Goal: Task Accomplishment & Management: Manage account settings

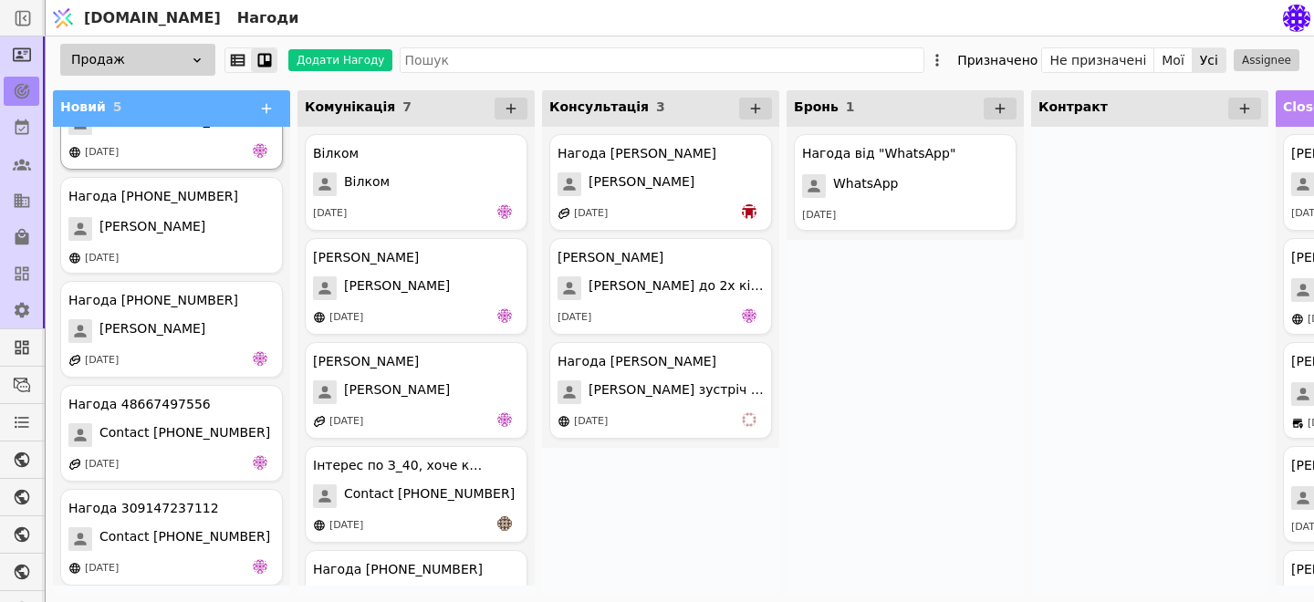
scroll to position [68, 0]
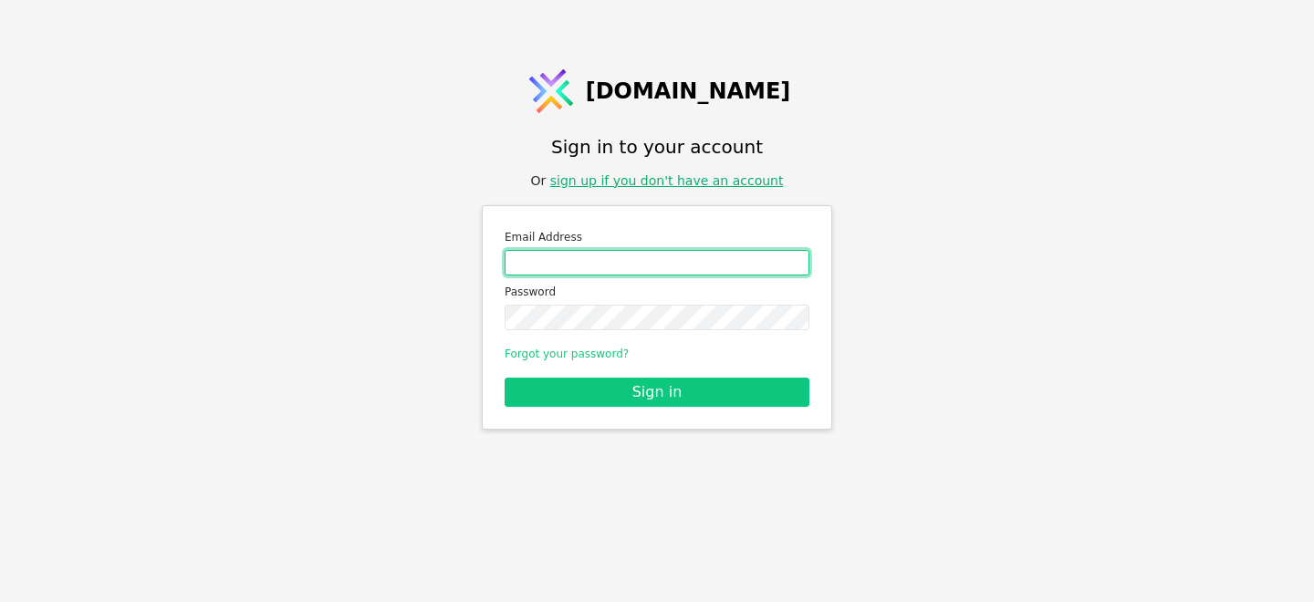
type input "[EMAIL_ADDRESS][DOMAIN_NAME]"
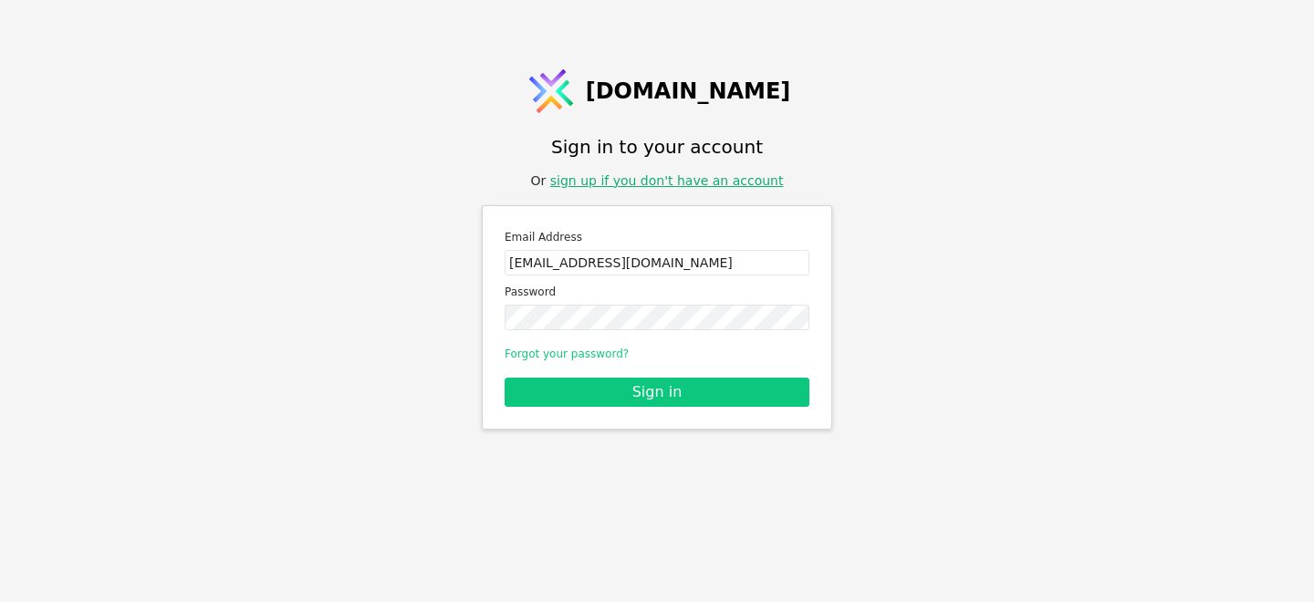
click at [690, 177] on link "sign up if you don't have an account" at bounding box center [667, 180] width 234 height 15
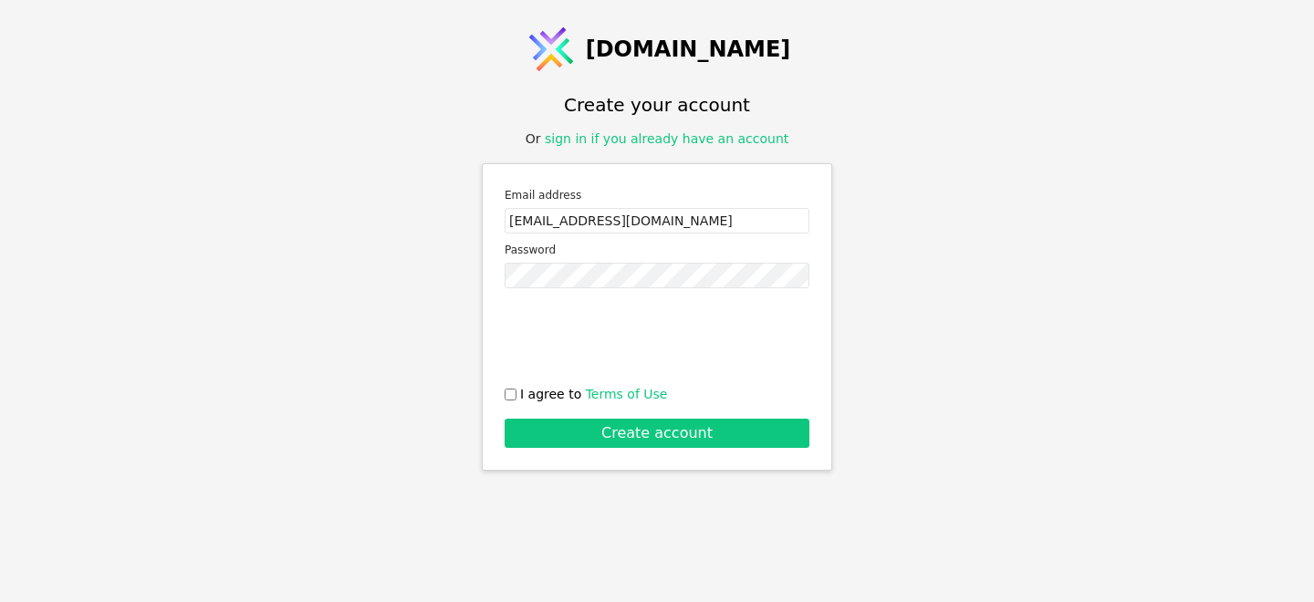
click at [513, 394] on input "I agree to Terms of Use" at bounding box center [511, 395] width 12 height 12
checkbox input "true"
click at [685, 141] on link "sign in if you already have an account" at bounding box center [667, 138] width 244 height 15
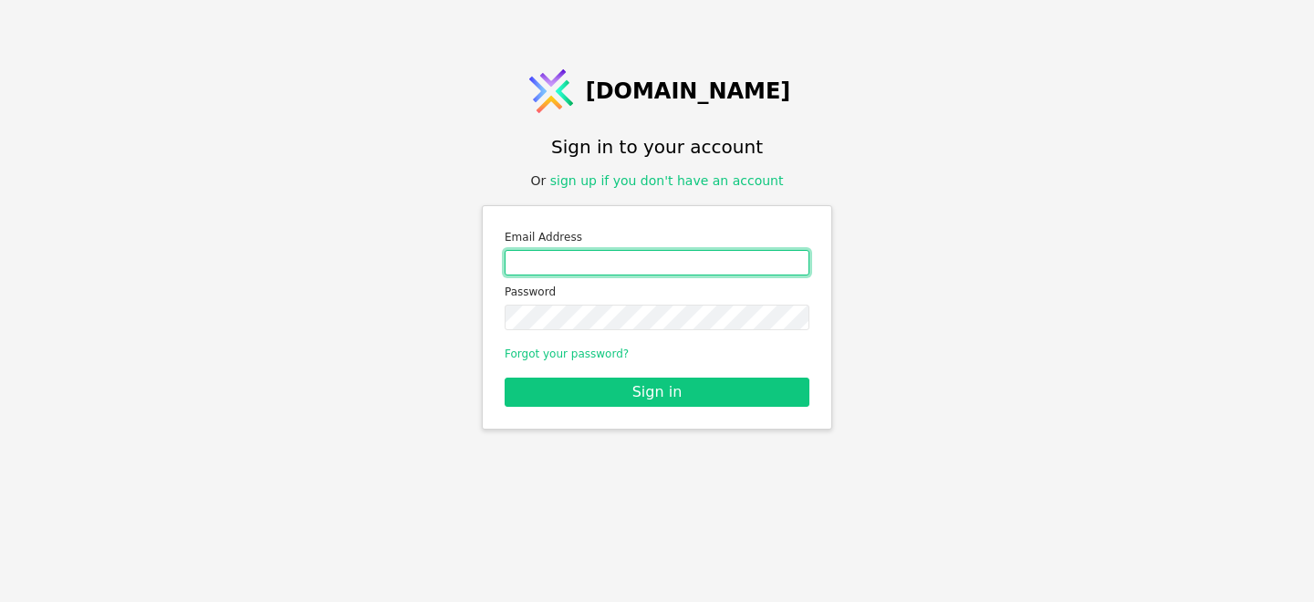
type input "yarko.kur@gmail.com"
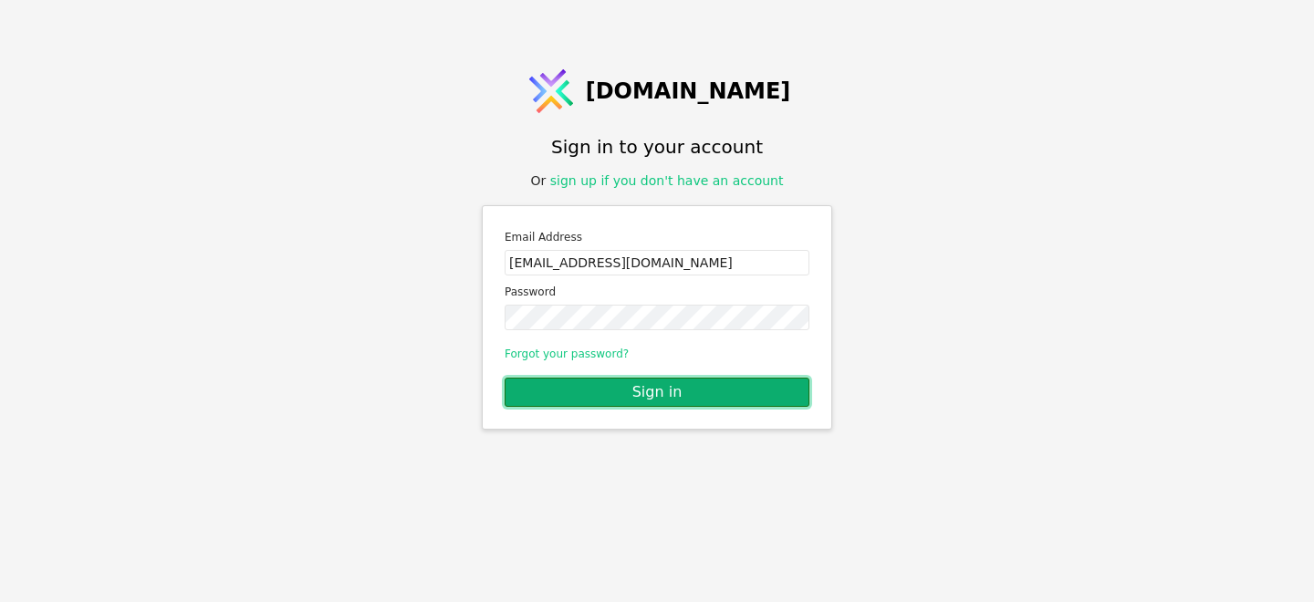
click at [674, 400] on button "Sign in" at bounding box center [657, 392] width 305 height 29
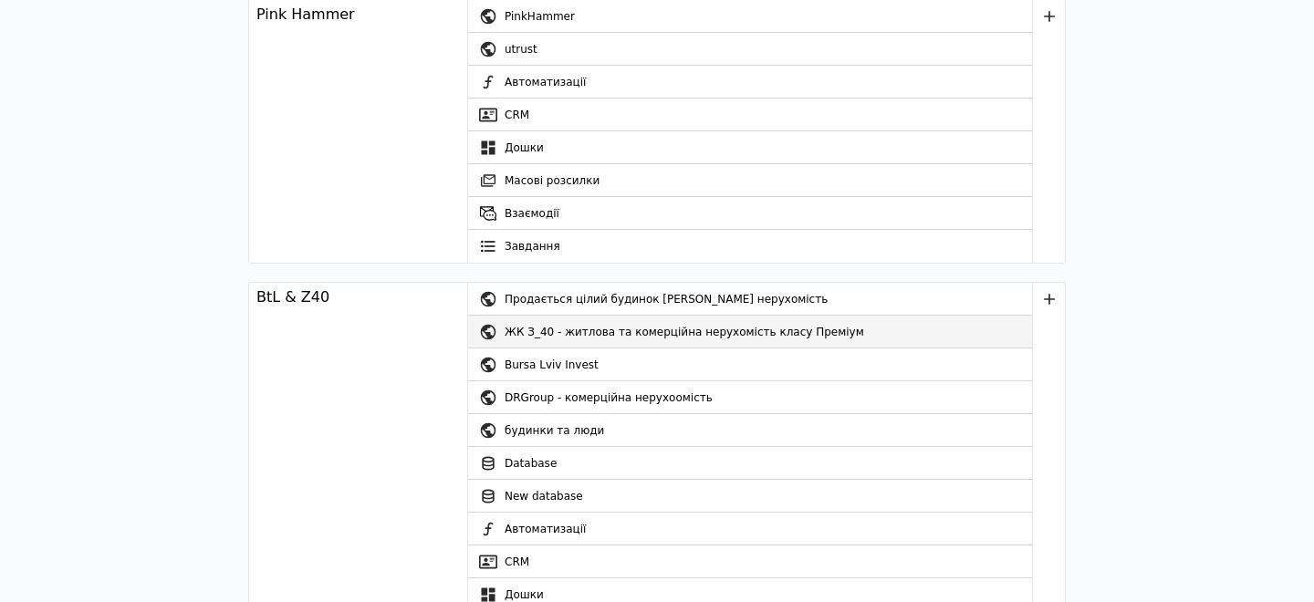
scroll to position [111, 0]
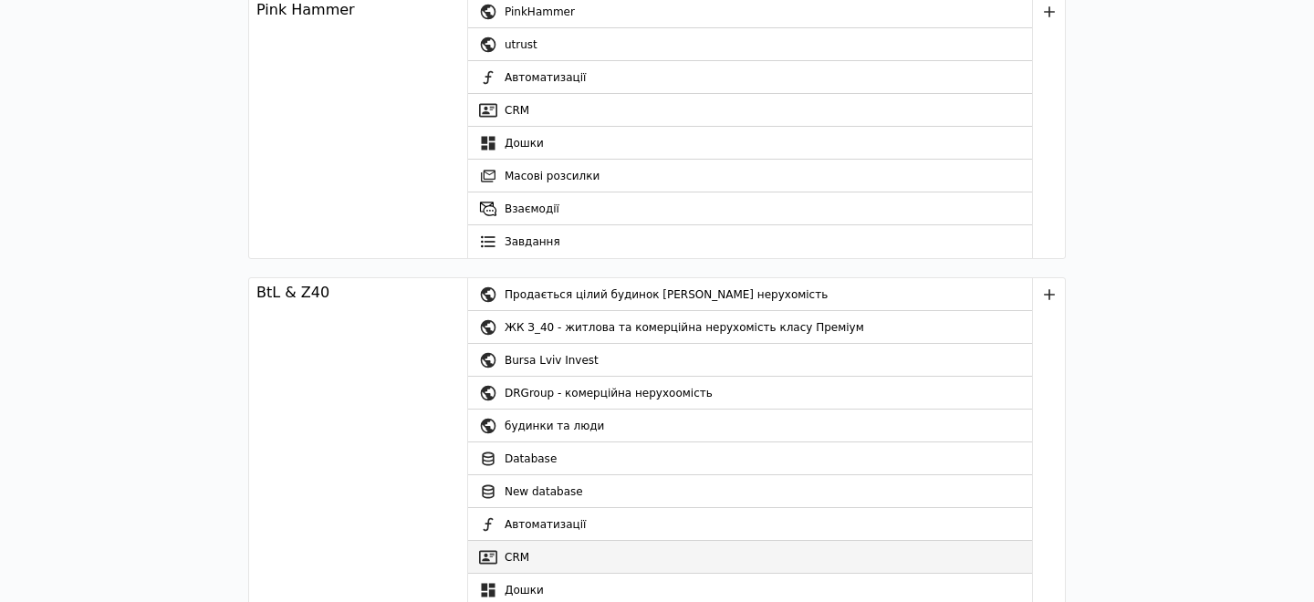
click at [537, 557] on link "CRM" at bounding box center [750, 557] width 564 height 33
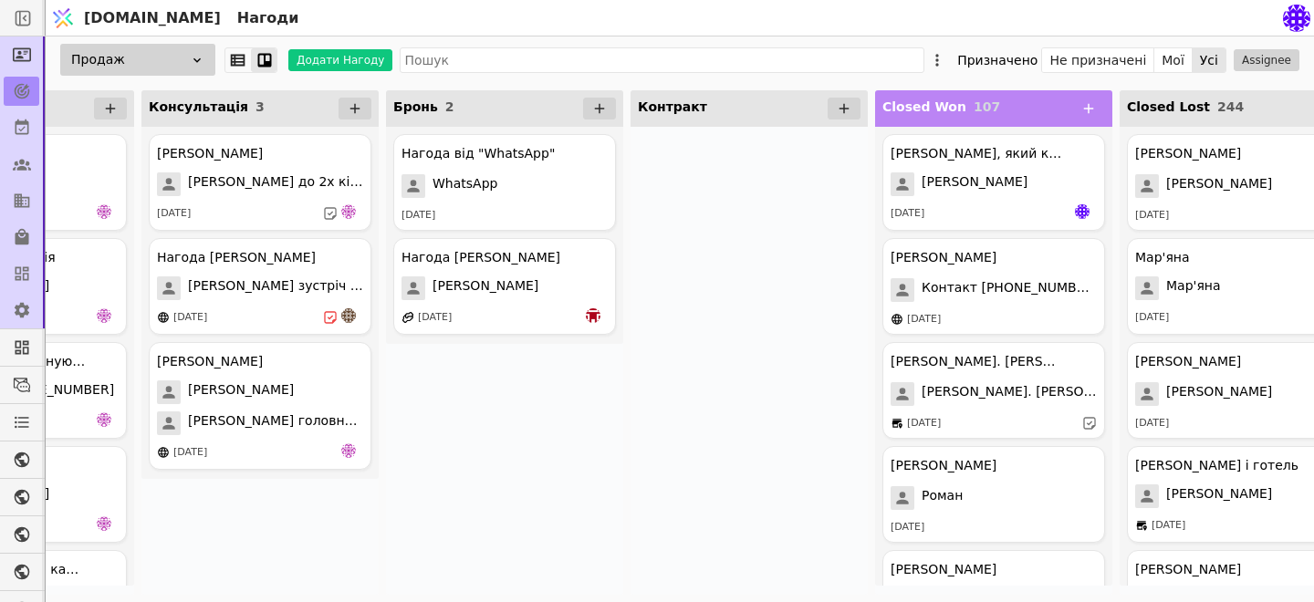
scroll to position [0, 393]
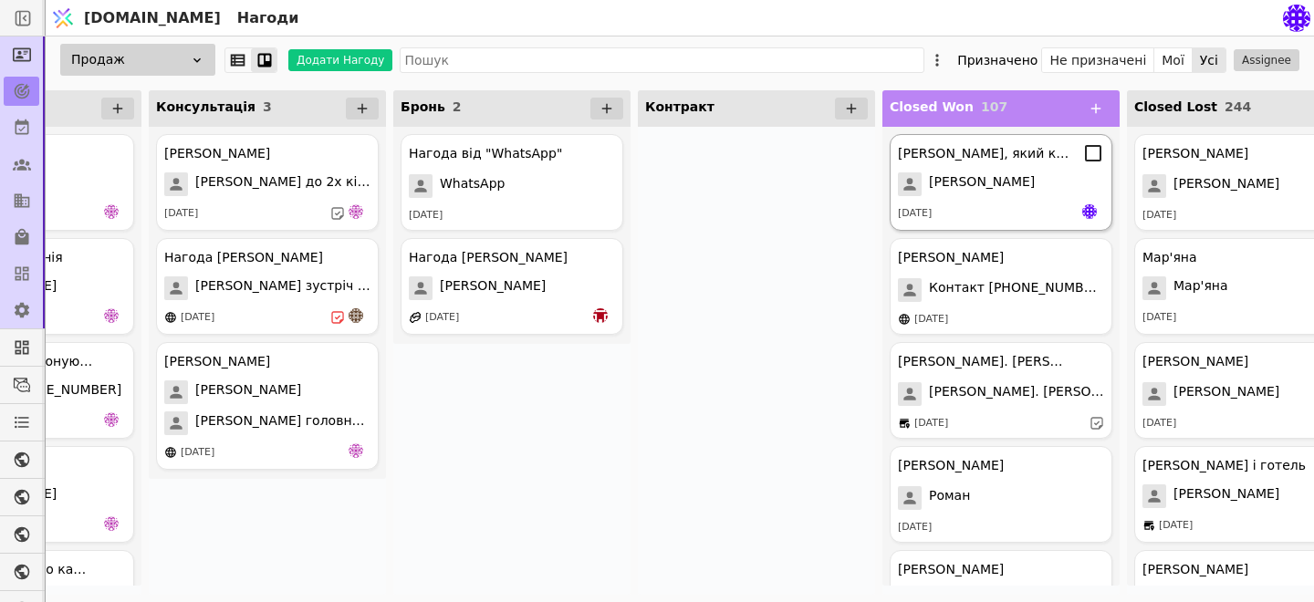
click at [1004, 174] on div "[PERSON_NAME]" at bounding box center [1001, 185] width 206 height 24
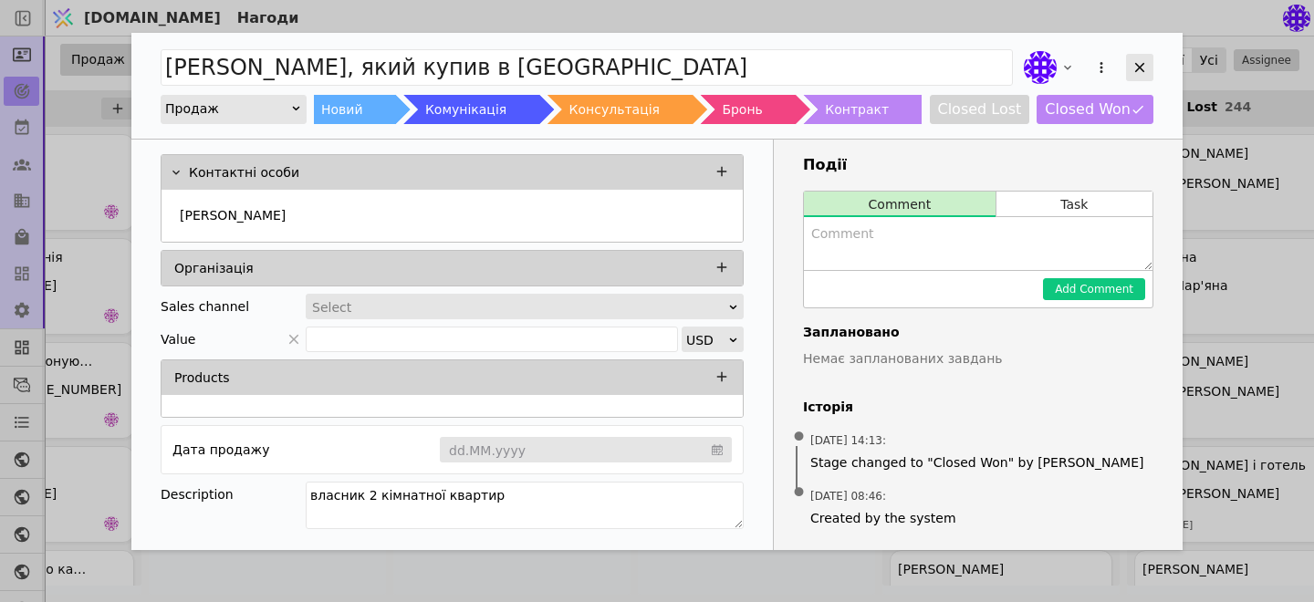
click at [1136, 65] on icon "Add Opportunity" at bounding box center [1140, 67] width 16 height 16
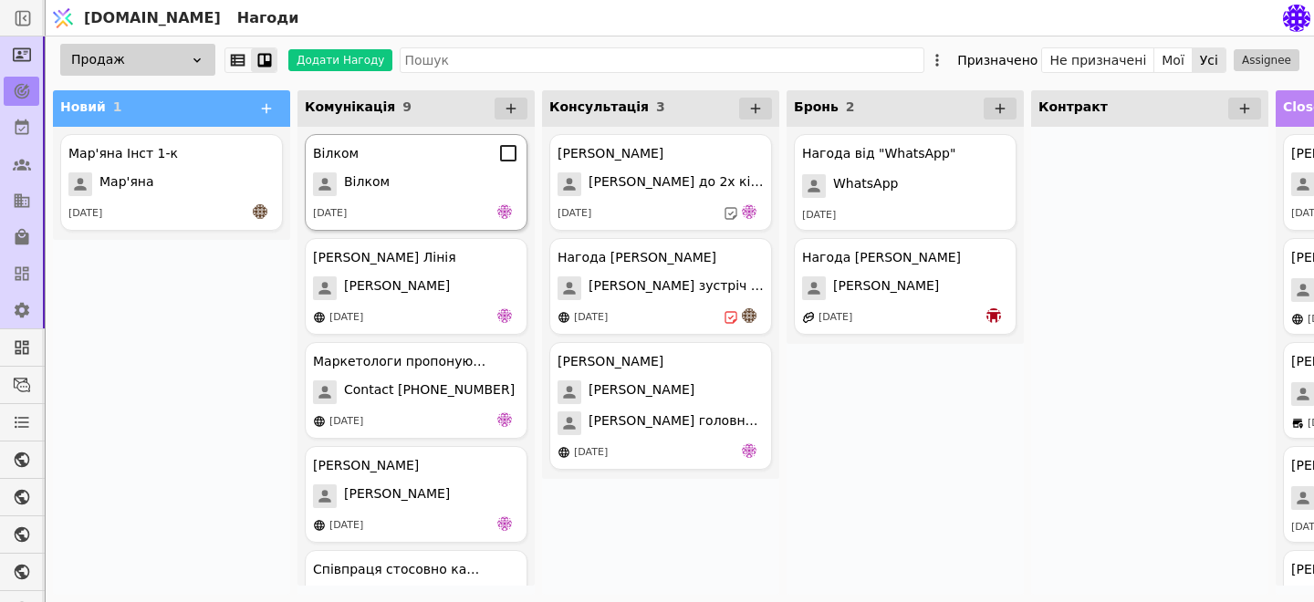
click at [432, 190] on div "Вілком" at bounding box center [416, 185] width 206 height 24
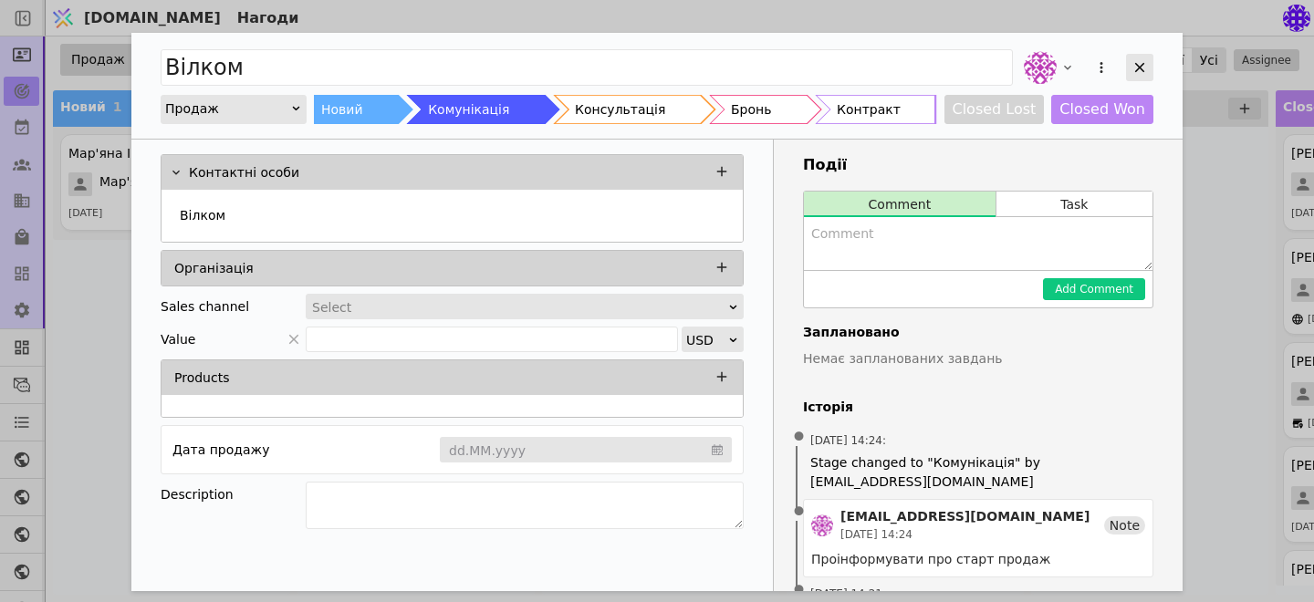
click at [1146, 68] on icon "Add Opportunity" at bounding box center [1140, 67] width 16 height 16
